Goal: Task Accomplishment & Management: Complete application form

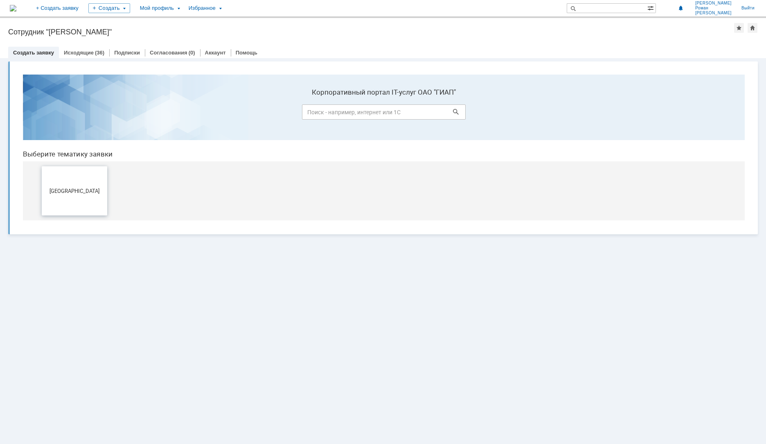
click at [77, 183] on button "[GEOGRAPHIC_DATA]" at bounding box center [74, 190] width 65 height 49
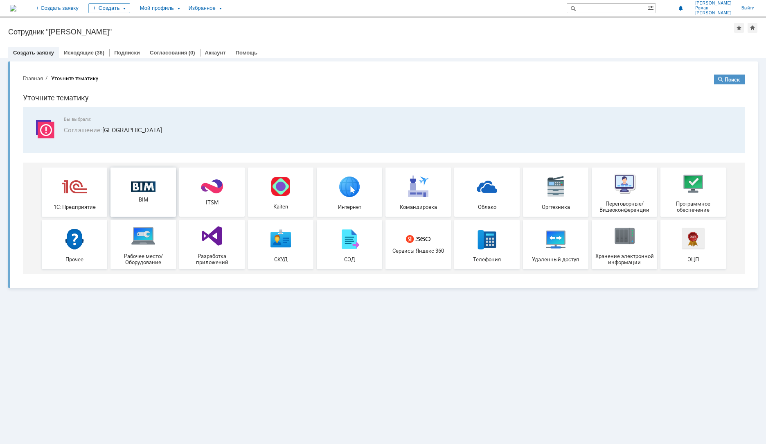
click at [147, 191] on img at bounding box center [143, 186] width 25 height 11
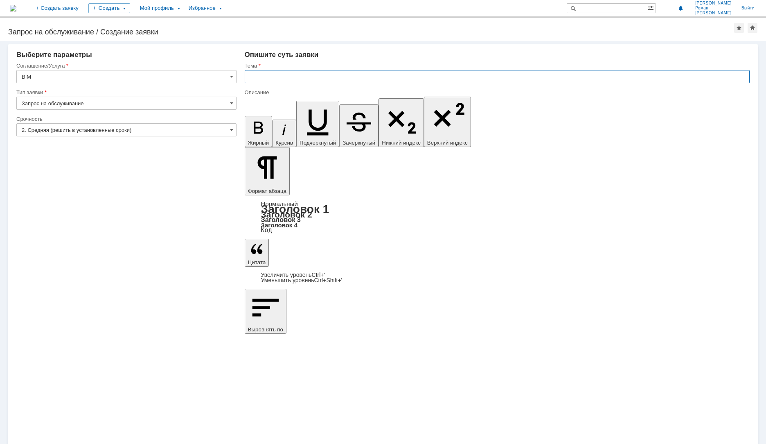
click at [265, 78] on input "text" at bounding box center [497, 76] width 505 height 13
type input "УКЛ_ПРоблемма с файлом"
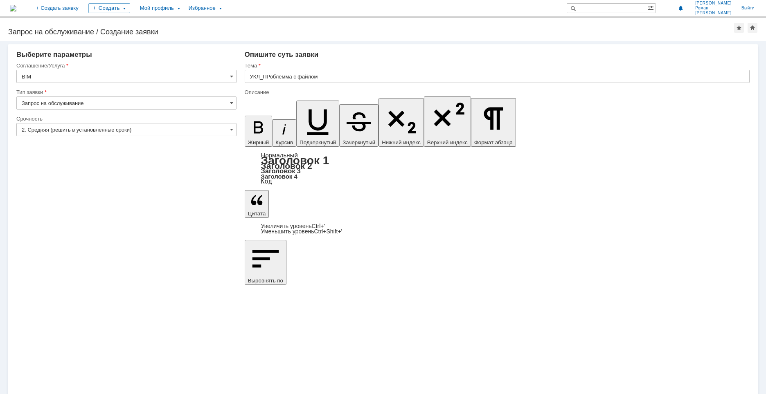
drag, startPoint x: 262, startPoint y: 2717, endPoint x: 257, endPoint y: 2717, distance: 5.7
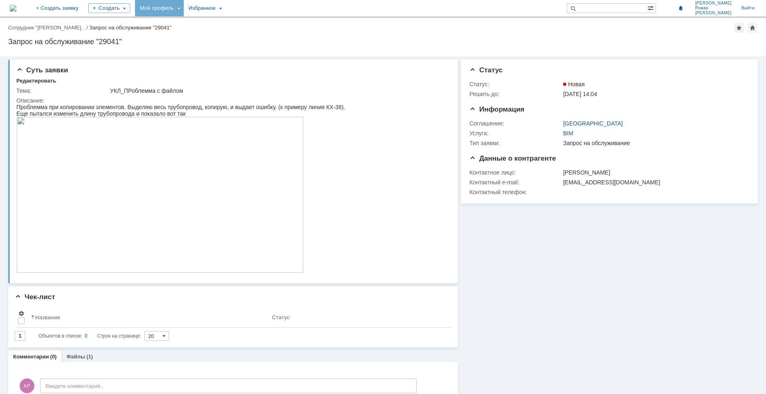
click at [184, 5] on div "Мой профиль" at bounding box center [159, 8] width 49 height 16
click at [245, 34] on link "Мои заявки" at bounding box center [233, 38] width 62 height 10
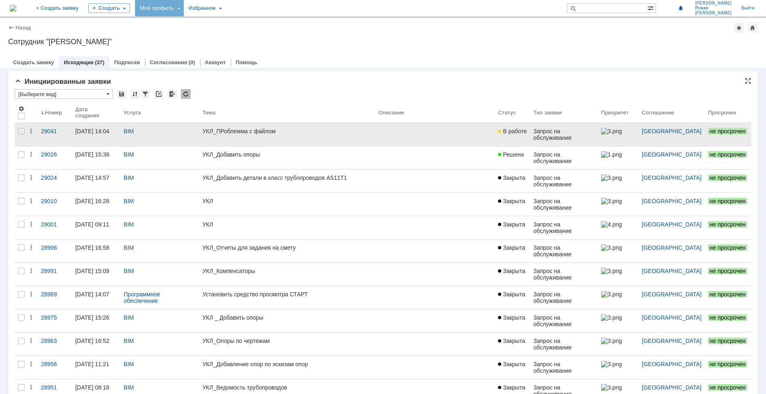
click at [224, 136] on link "УКЛ_ПРоблемма с файлом" at bounding box center [287, 134] width 176 height 23
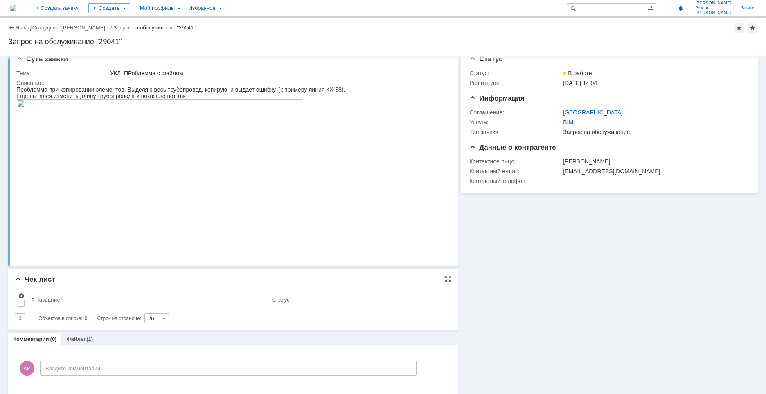
scroll to position [16, 0]
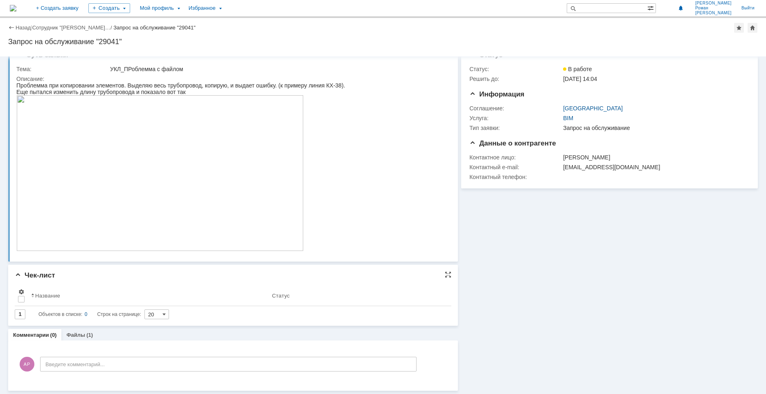
click at [82, 333] on link "Файлы" at bounding box center [75, 335] width 19 height 6
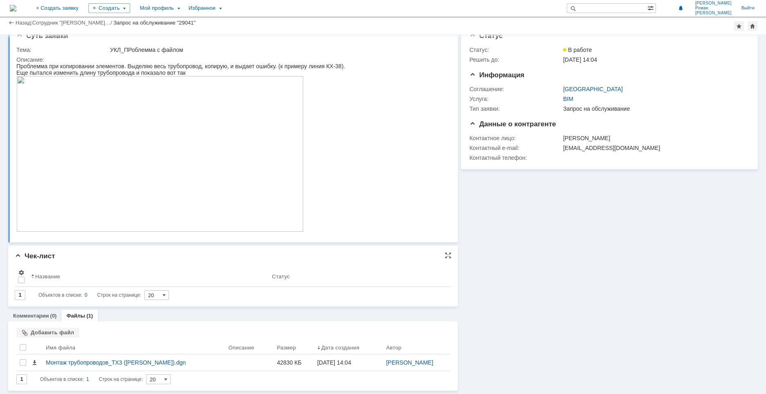
scroll to position [13, 0]
click at [53, 333] on div "Добавить файл" at bounding box center [47, 333] width 63 height 10
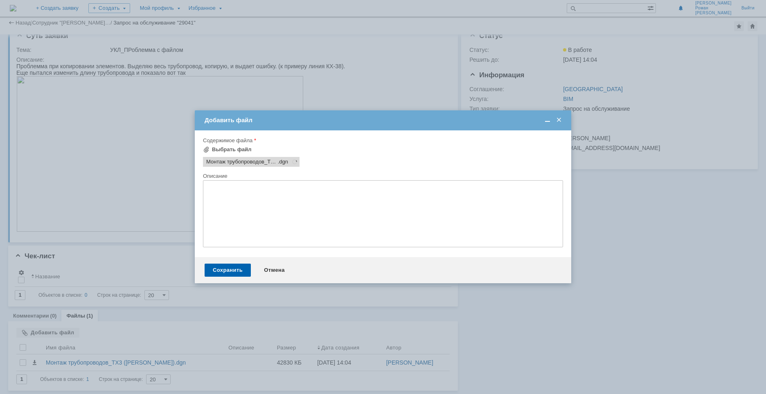
click at [361, 176] on div "Описание" at bounding box center [382, 176] width 358 height 5
click at [293, 161] on span at bounding box center [293, 162] width 10 height 7
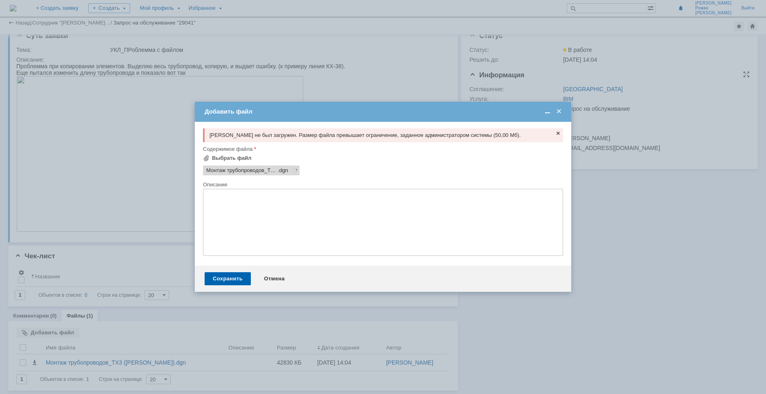
drag, startPoint x: 559, startPoint y: 113, endPoint x: 550, endPoint y: 119, distance: 10.6
click at [559, 113] on span at bounding box center [559, 111] width 8 height 7
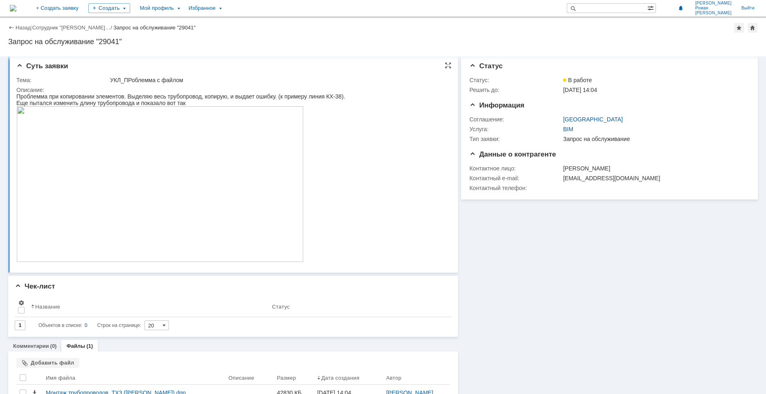
scroll to position [0, 0]
